Goal: Information Seeking & Learning: Learn about a topic

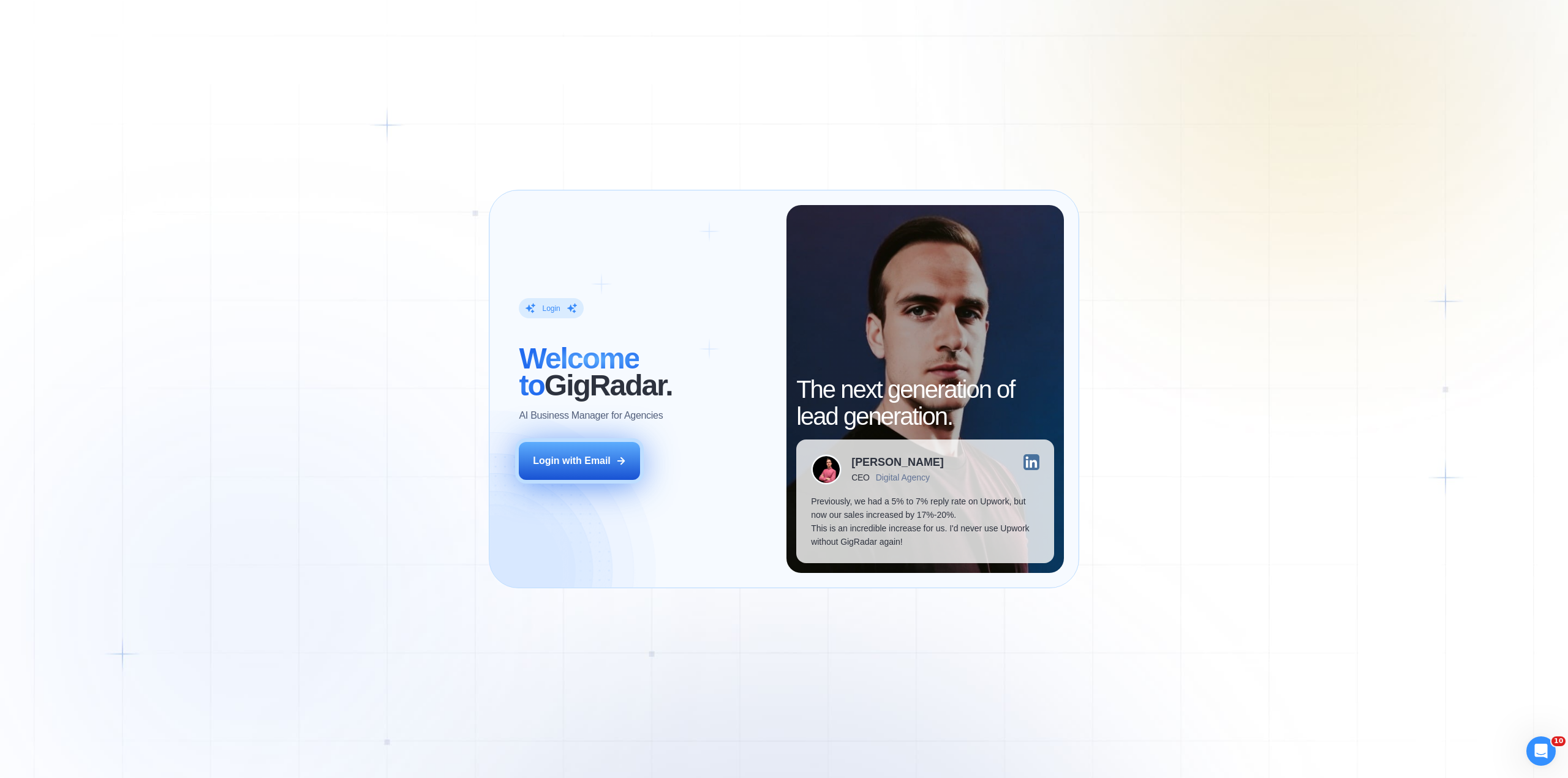
click at [561, 455] on div "Login with Email" at bounding box center [571, 461] width 78 height 13
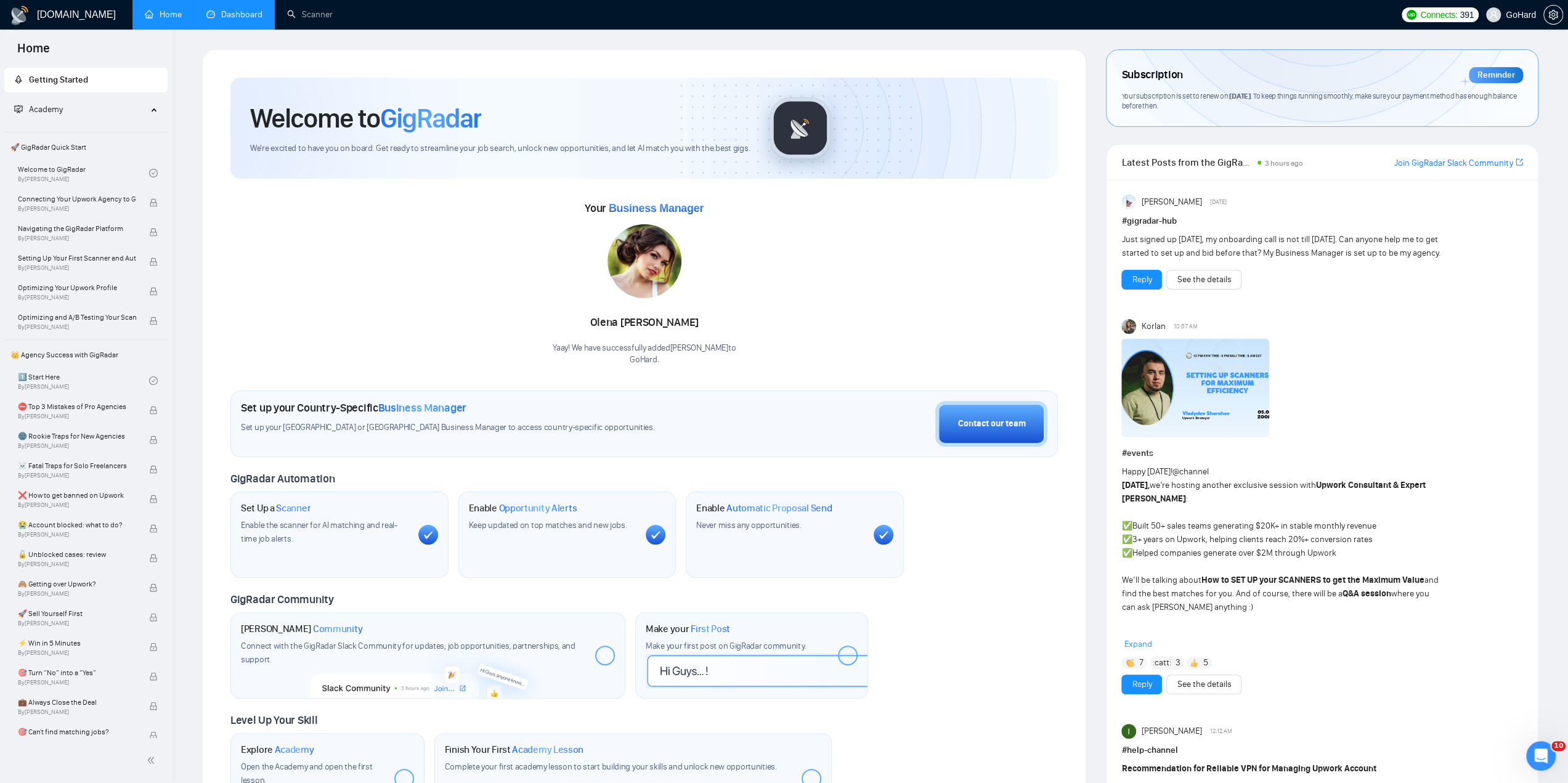
click at [248, 15] on link "Dashboard" at bounding box center [234, 15] width 56 height 11
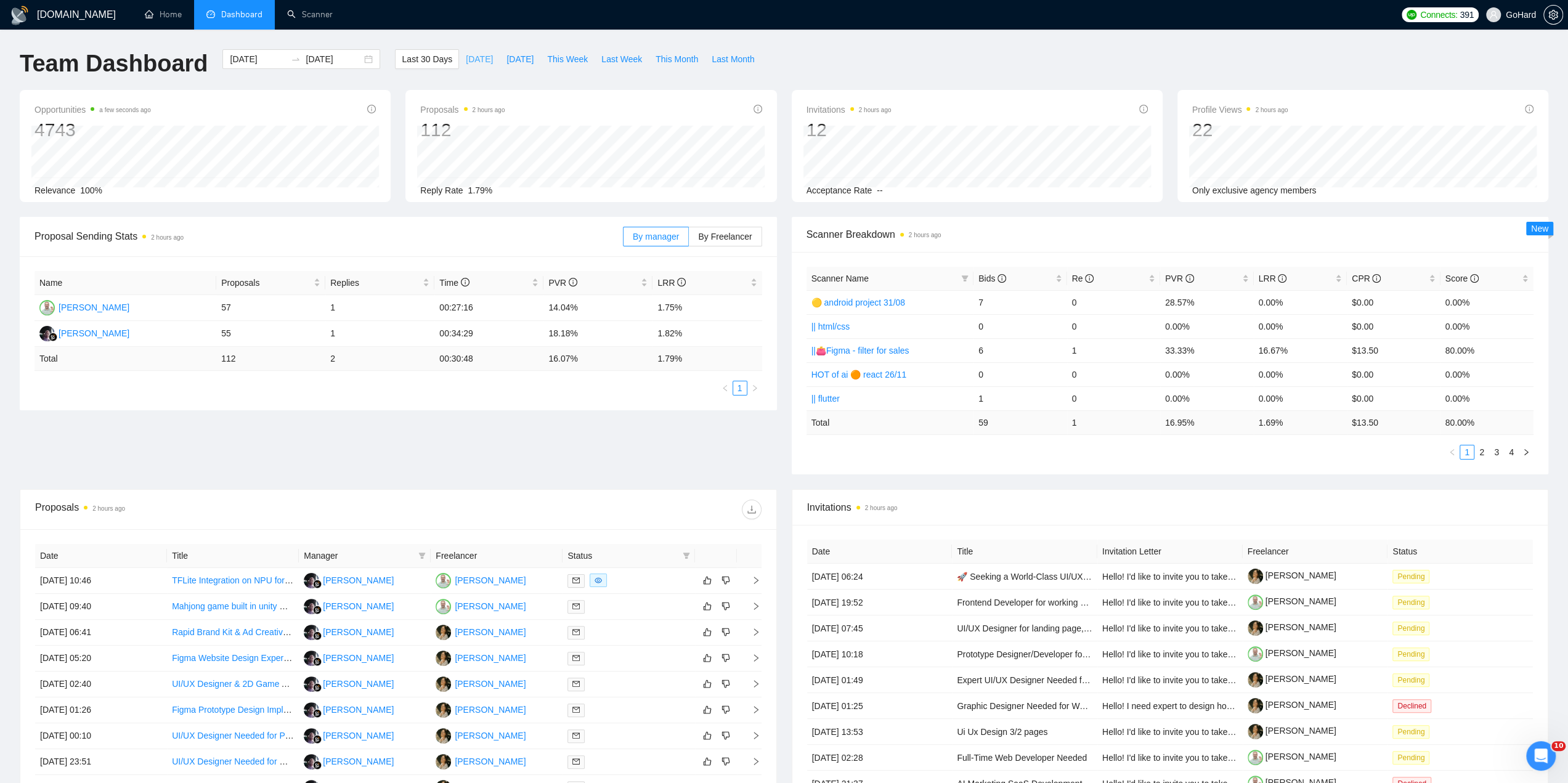
click at [473, 58] on span "[DATE]" at bounding box center [479, 59] width 27 height 13
type input "[DATE]"
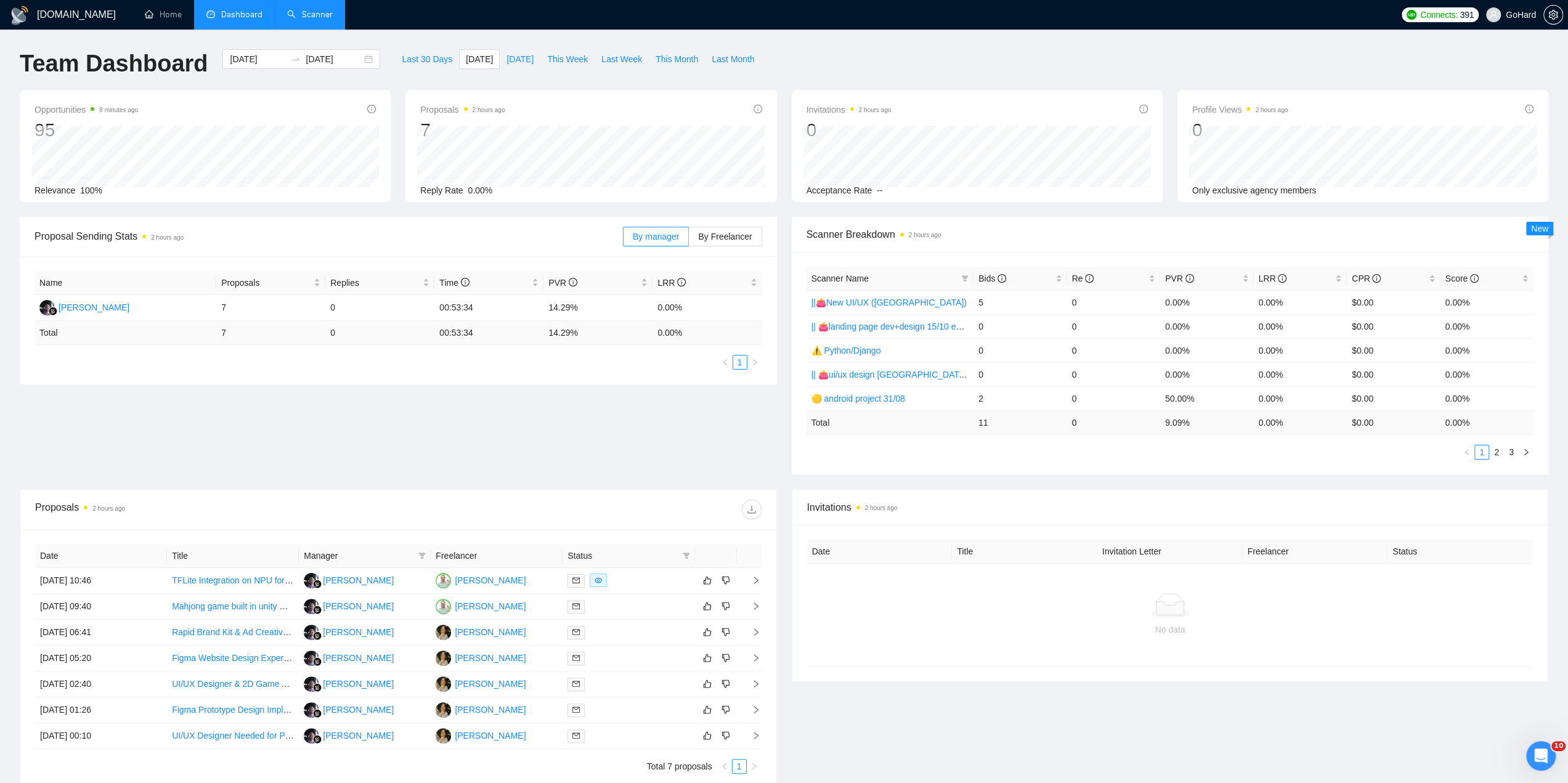
click at [319, 19] on link "Scanner" at bounding box center [310, 15] width 46 height 11
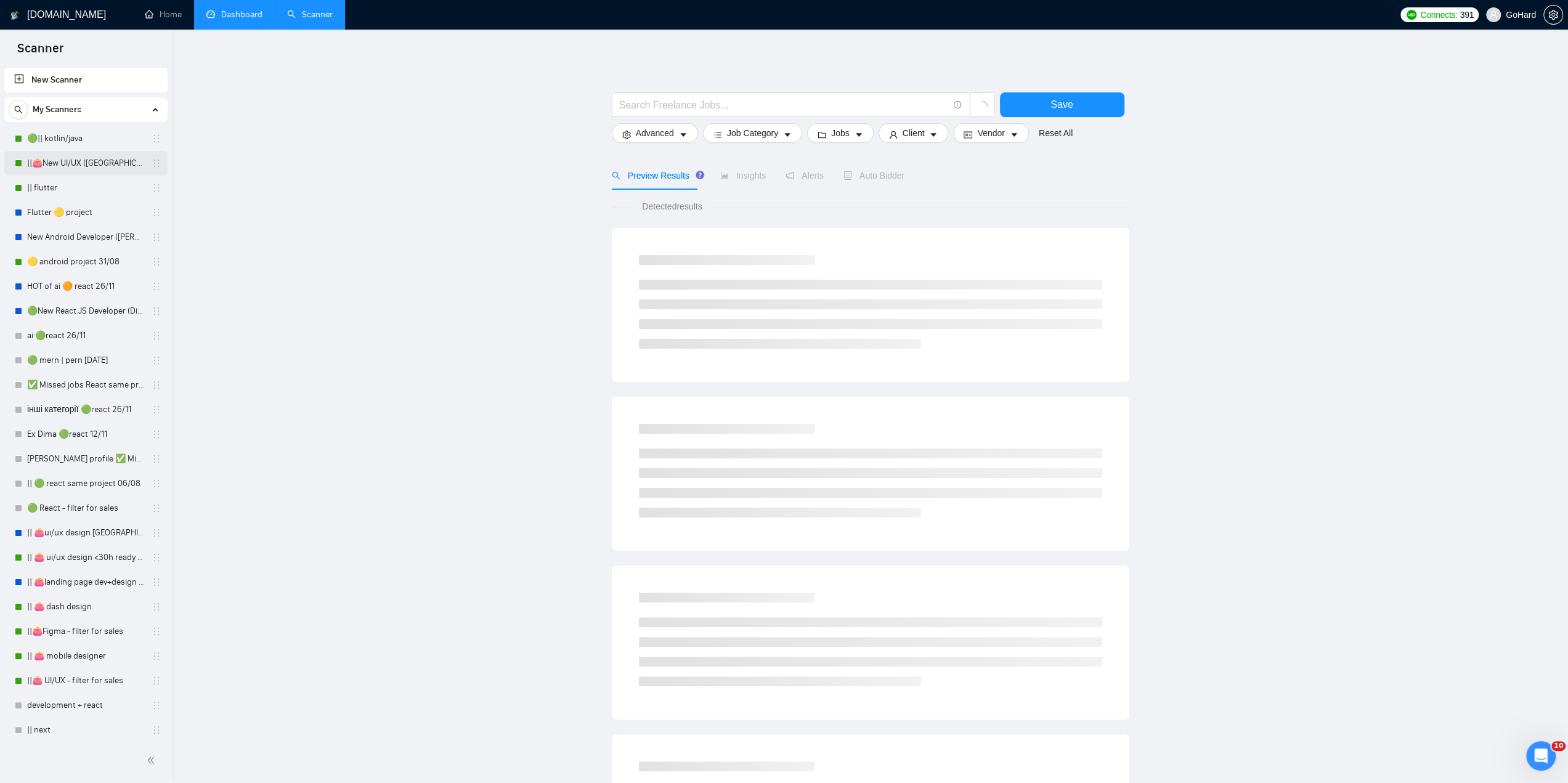
click at [78, 162] on link "||👛New UI/UX ([GEOGRAPHIC_DATA])" at bounding box center [85, 163] width 117 height 25
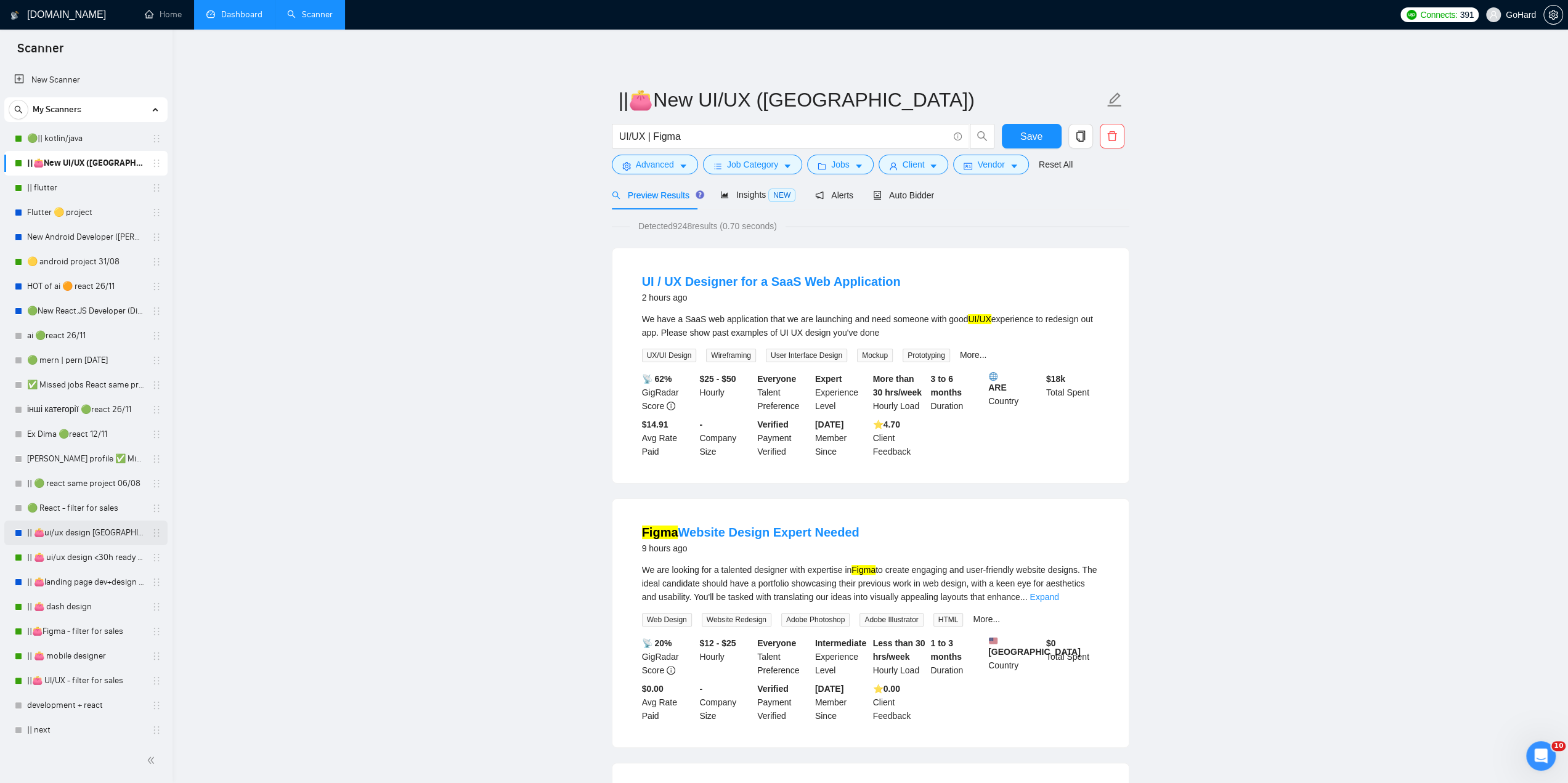
click at [110, 529] on link "|| 👛ui/ux design [GEOGRAPHIC_DATA] 08/02" at bounding box center [85, 532] width 117 height 25
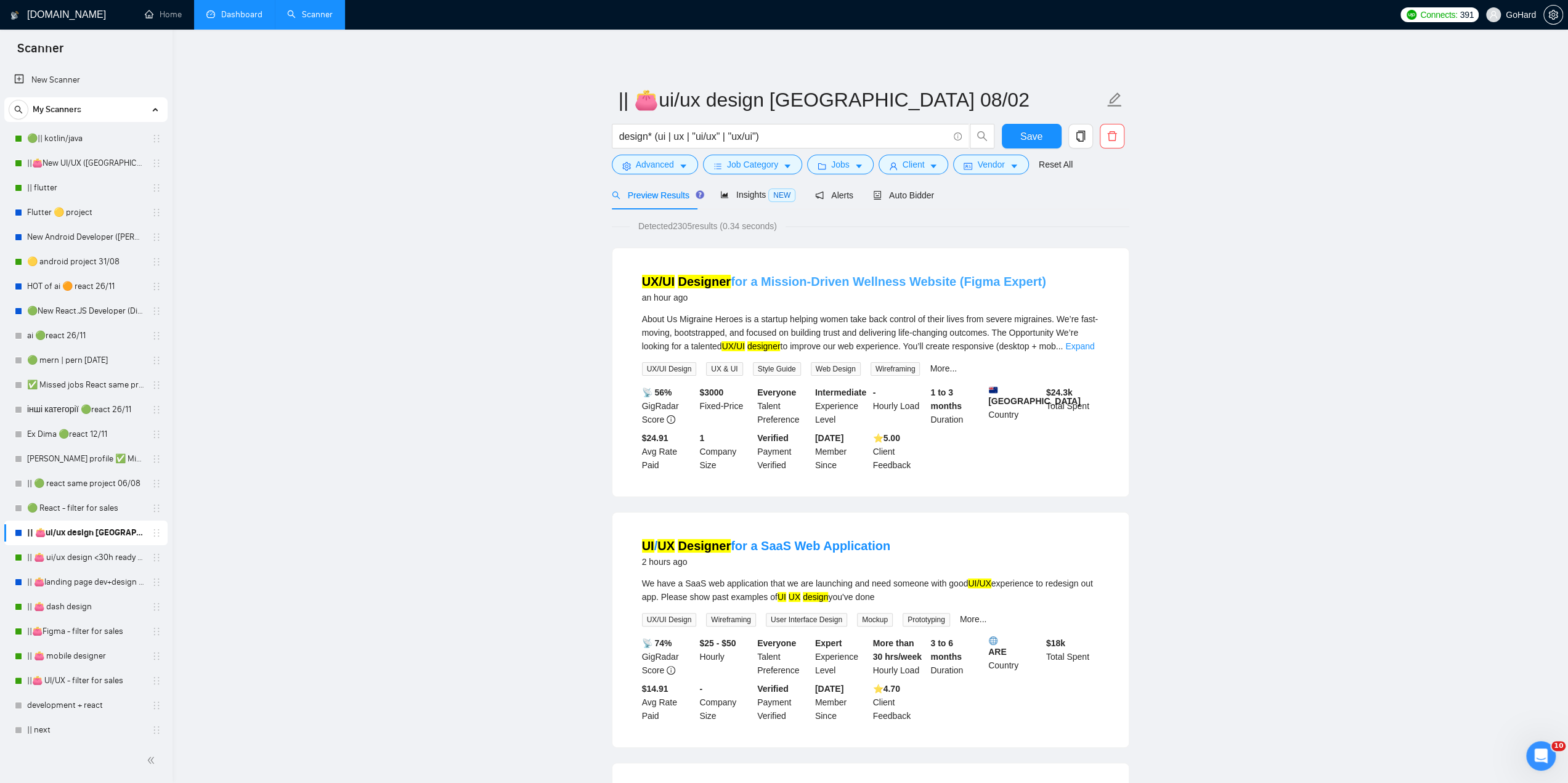
click at [827, 281] on link "UX/UI Designer for a Mission-Driven Wellness Website (Figma Expert)" at bounding box center [844, 281] width 404 height 13
